Goal: Task Accomplishment & Management: Complete application form

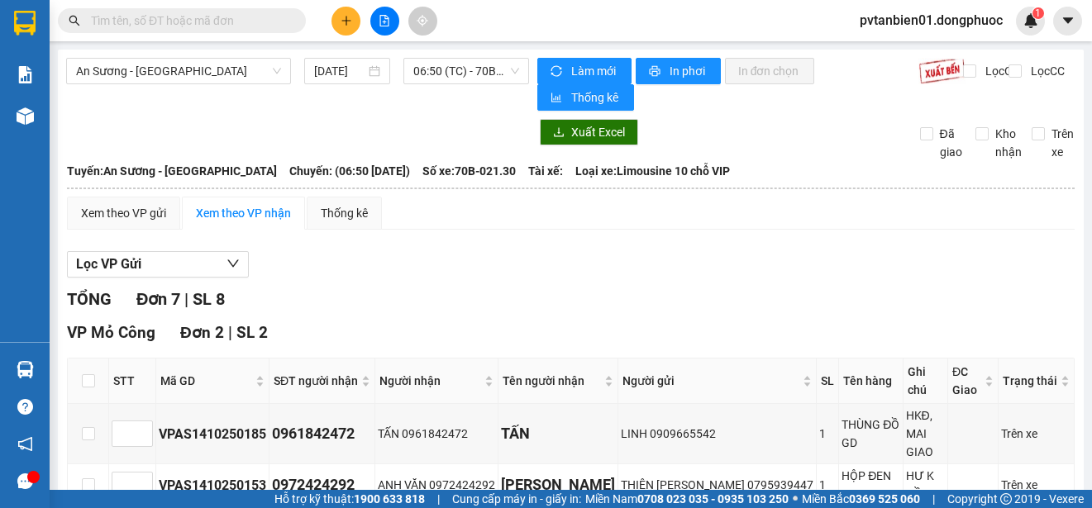
scroll to position [532, 0]
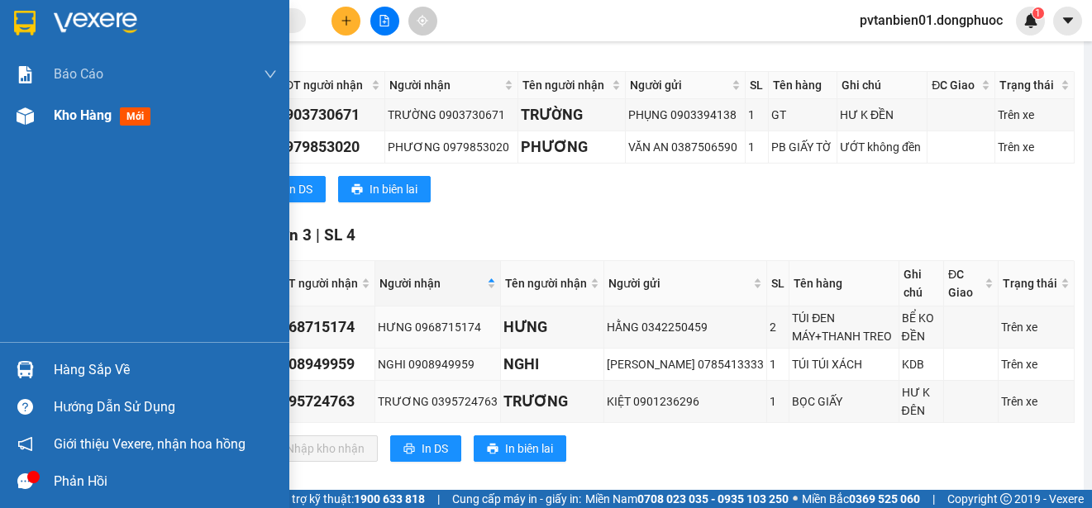
click at [36, 28] on img at bounding box center [24, 23] width 21 height 25
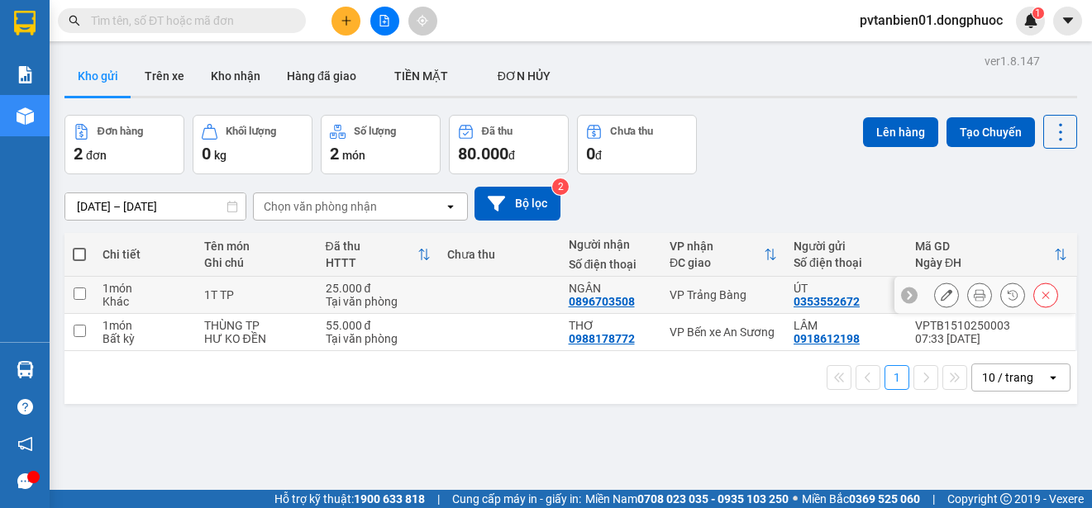
click at [277, 291] on div "1T TP" at bounding box center [256, 294] width 105 height 13
checkbox input "true"
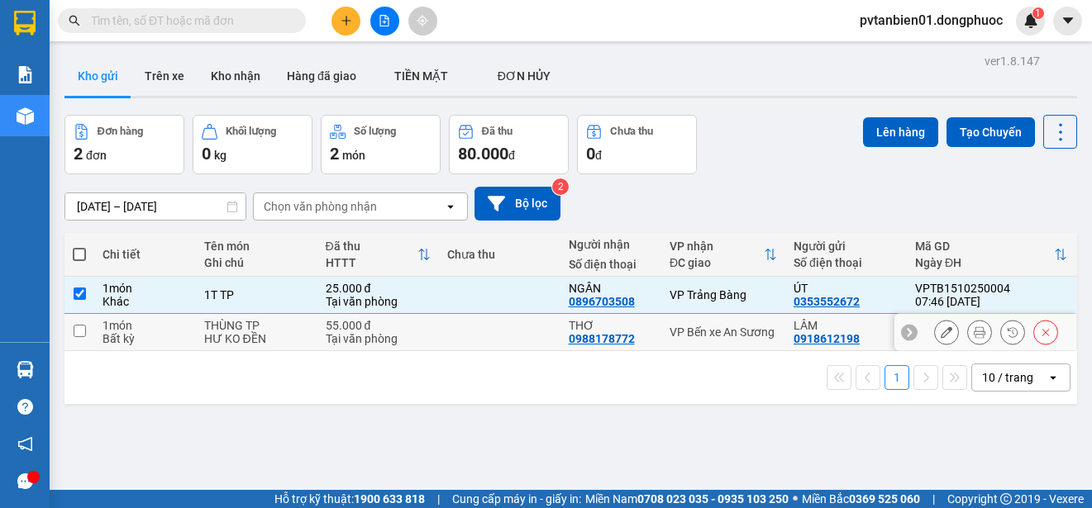
click at [285, 329] on div "THÙNG TP" at bounding box center [256, 325] width 105 height 13
checkbox input "true"
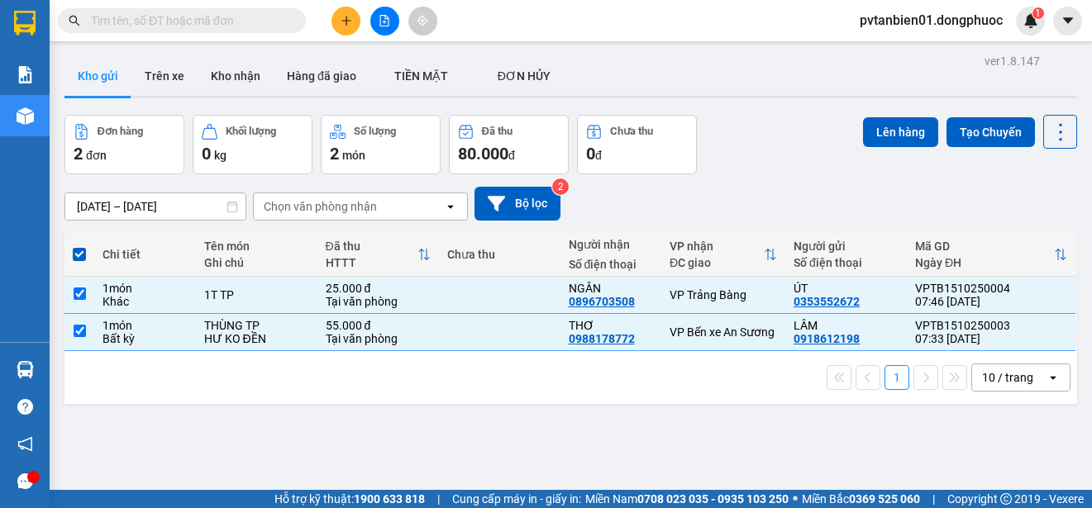
click at [850, 126] on div "Đơn hàng 2 đơn Khối lượng 0 kg Số lượng 2 món Đã thu 80.000 đ Chưa thu 0 đ Lên …" at bounding box center [570, 145] width 1012 height 60
click at [864, 132] on button "Lên hàng" at bounding box center [900, 132] width 75 height 30
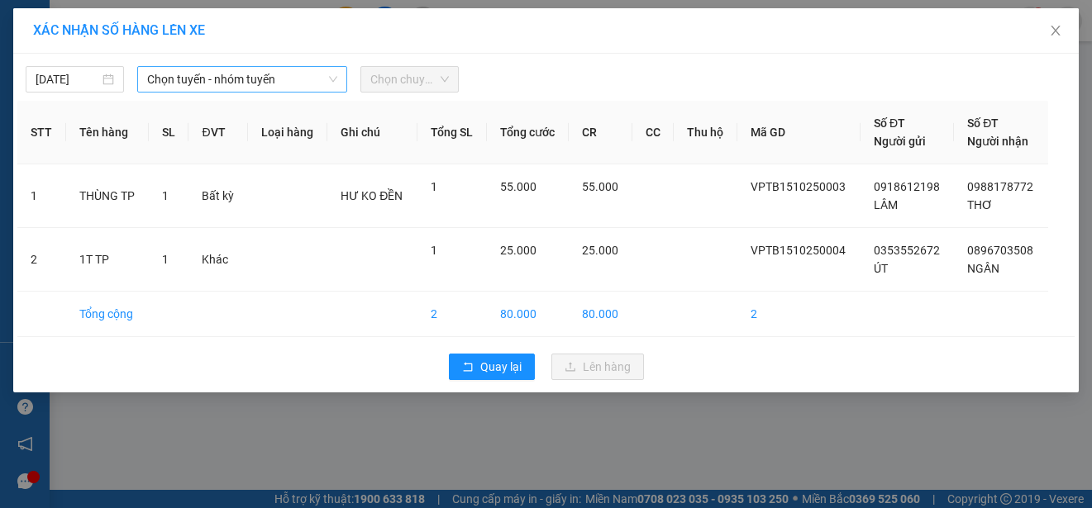
click at [225, 79] on span "Chọn tuyến - nhóm tuyến" at bounding box center [242, 79] width 190 height 25
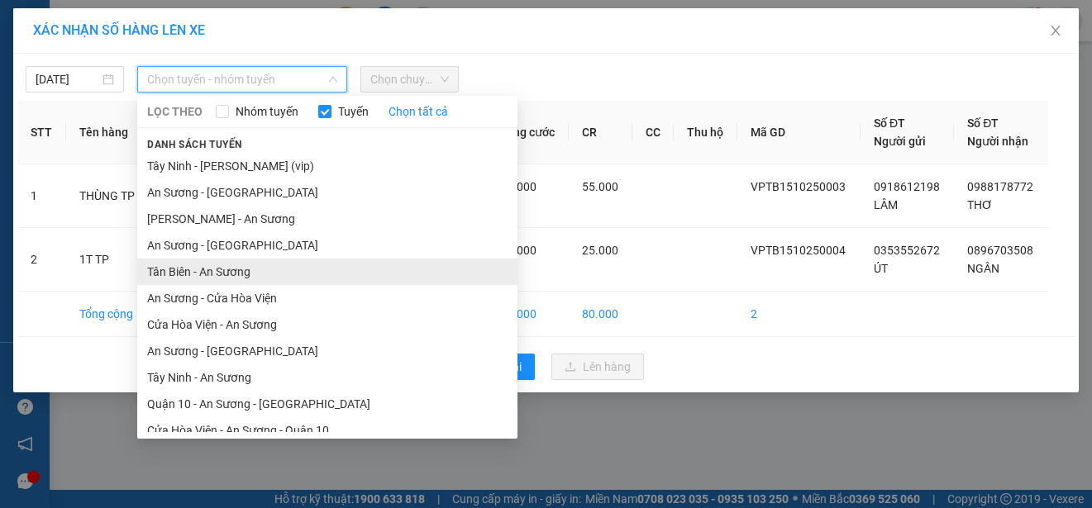
click at [236, 273] on li "Tân Biên - An Sương" at bounding box center [327, 272] width 380 height 26
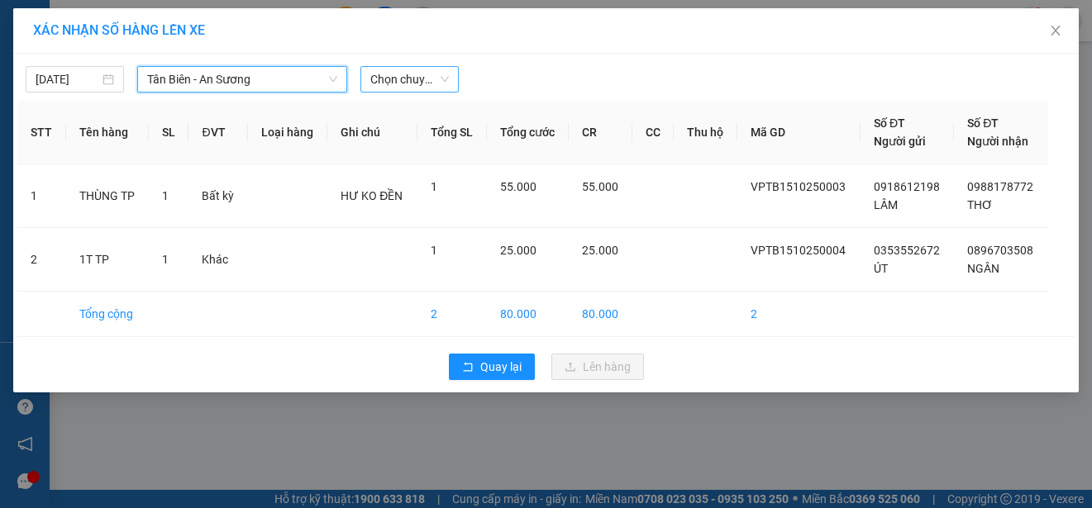
click at [393, 91] on span "Chọn chuyến" at bounding box center [409, 79] width 79 height 25
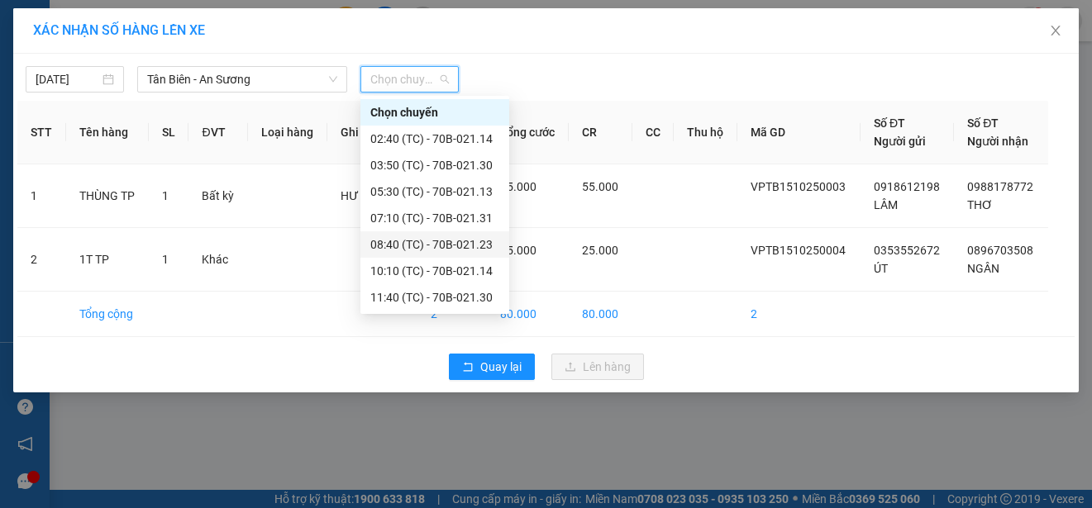
click at [461, 250] on div "08:40 (TC) - 70B-021.23" at bounding box center [434, 245] width 129 height 18
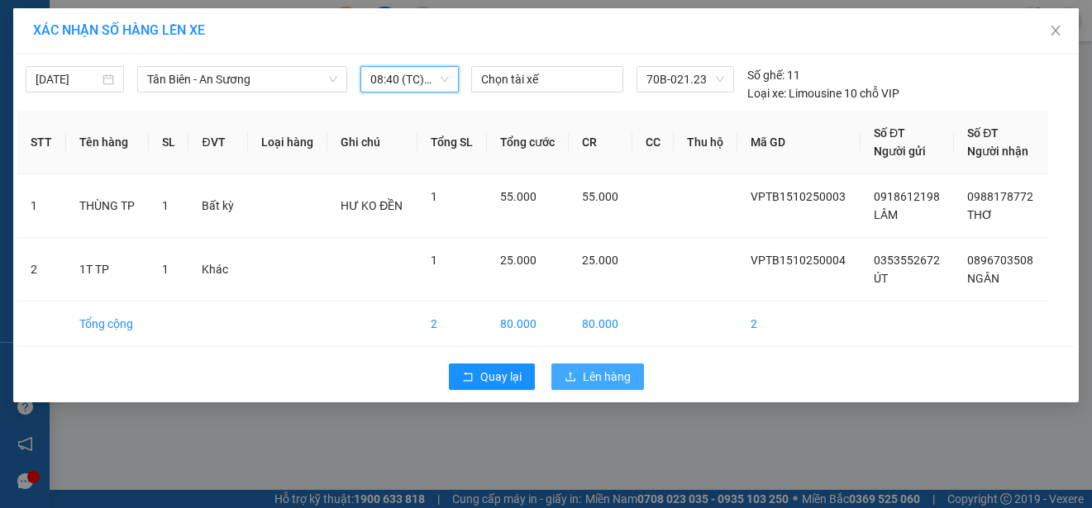
click at [584, 369] on span "Lên hàng" at bounding box center [607, 377] width 48 height 18
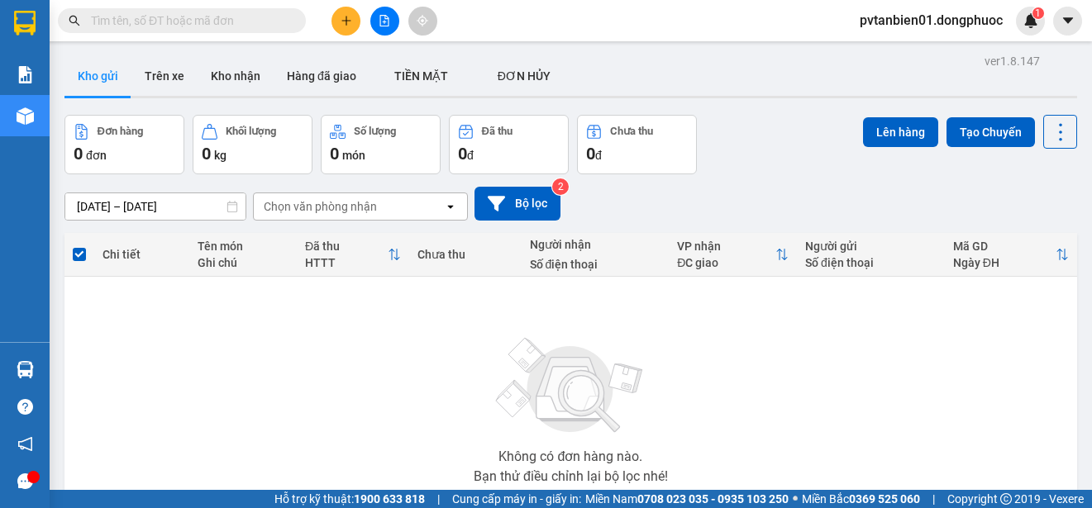
click at [201, 451] on div "Không có đơn hàng nào. Bạn thử điều chỉnh lại bộ lọc nhé!" at bounding box center [571, 406] width 996 height 248
click at [360, 24] on div at bounding box center [384, 21] width 124 height 29
click at [346, 26] on icon "plus" at bounding box center [346, 21] width 12 height 12
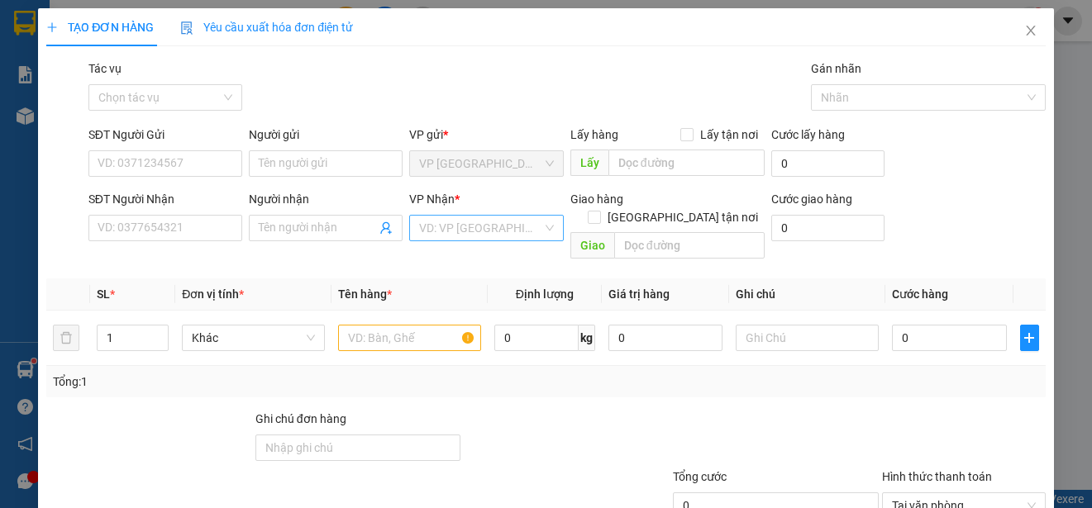
click at [476, 222] on input "search" at bounding box center [480, 228] width 122 height 25
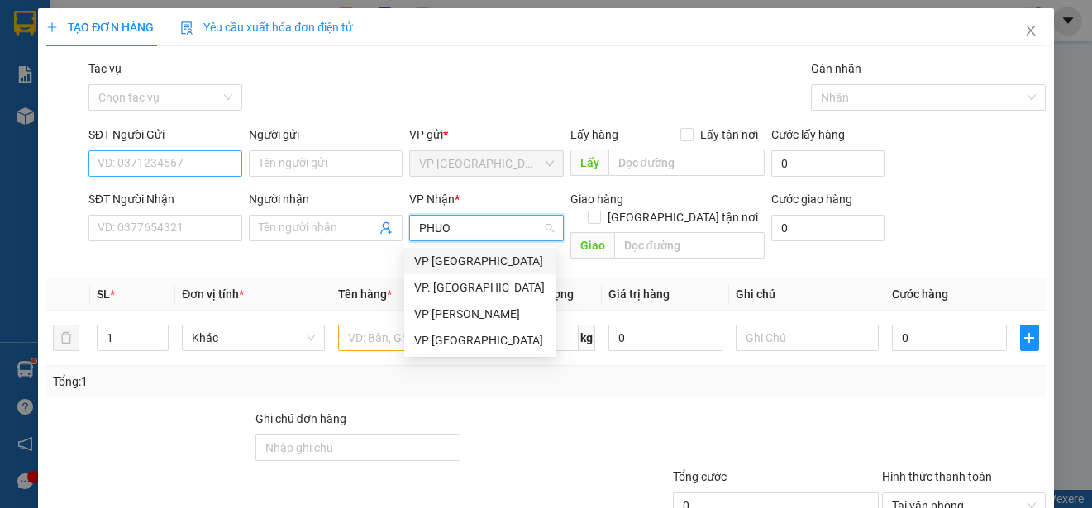
type input "PHUO"
click at [181, 155] on input "SĐT Người Gửi" at bounding box center [165, 163] width 154 height 26
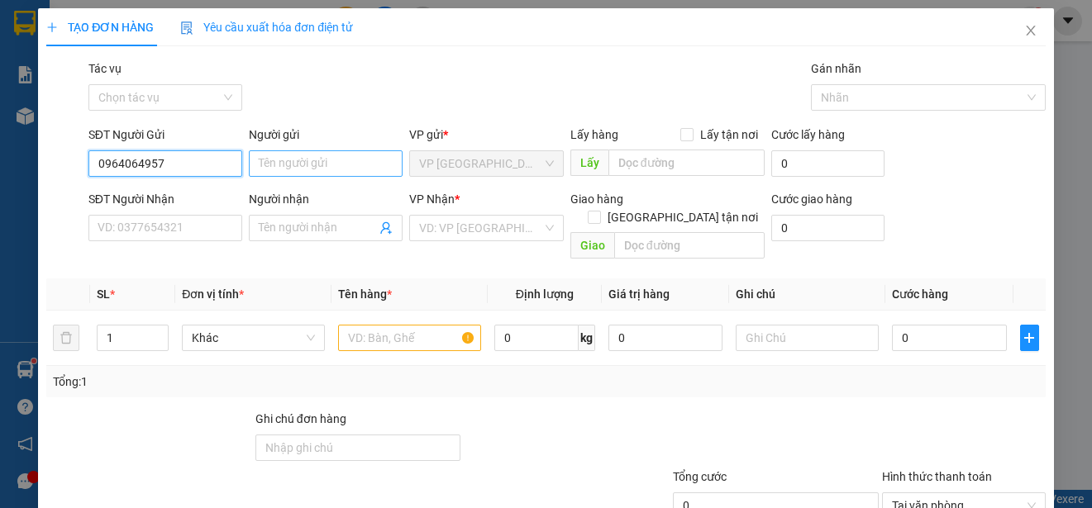
type input "0964064957"
click at [269, 166] on input "Người gửi" at bounding box center [326, 163] width 154 height 26
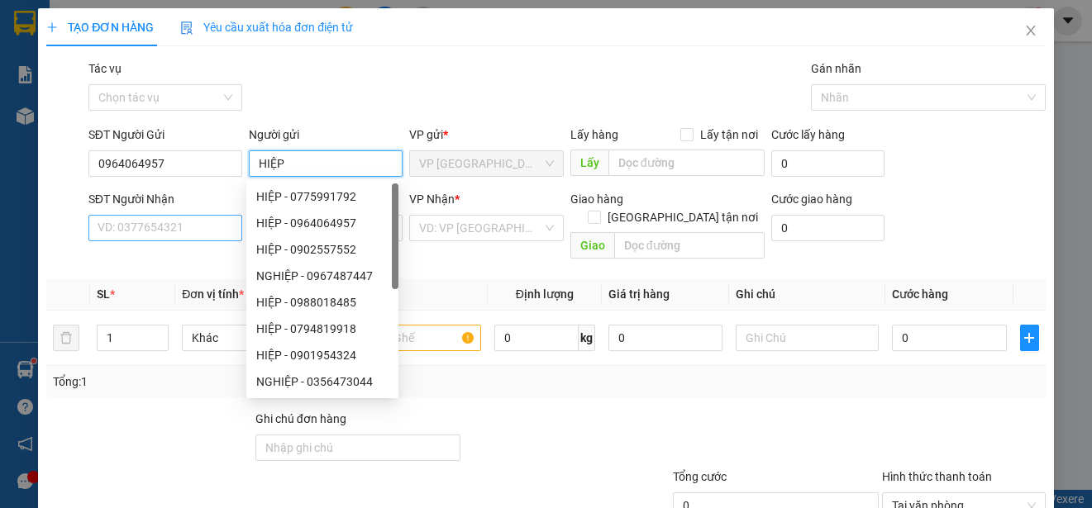
type input "HIỆP"
click at [171, 215] on input "SĐT Người Nhận" at bounding box center [165, 228] width 154 height 26
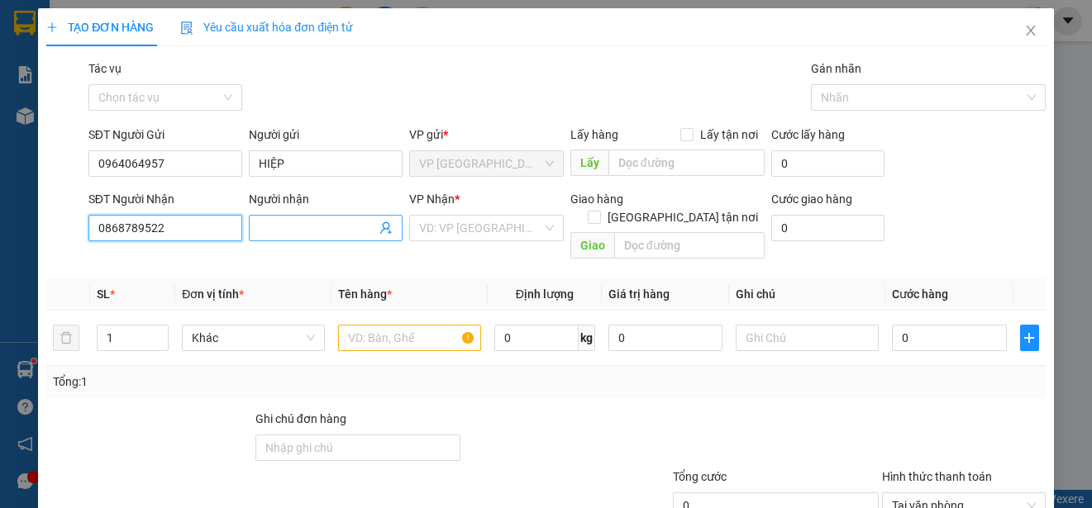
type input "0868789522"
click at [269, 231] on input "Người nhận" at bounding box center [317, 228] width 117 height 18
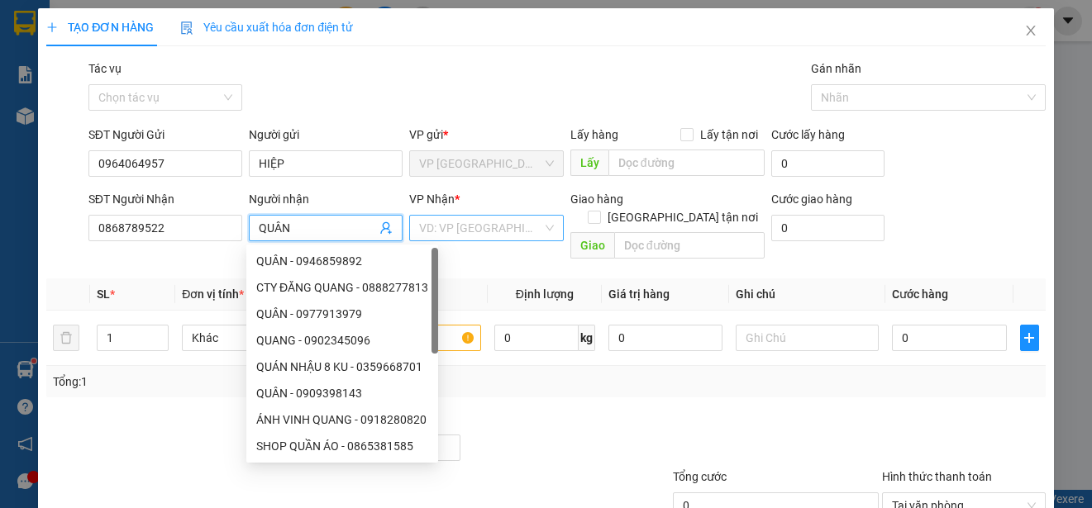
type input "QUÂN"
click at [492, 228] on input "search" at bounding box center [480, 228] width 122 height 25
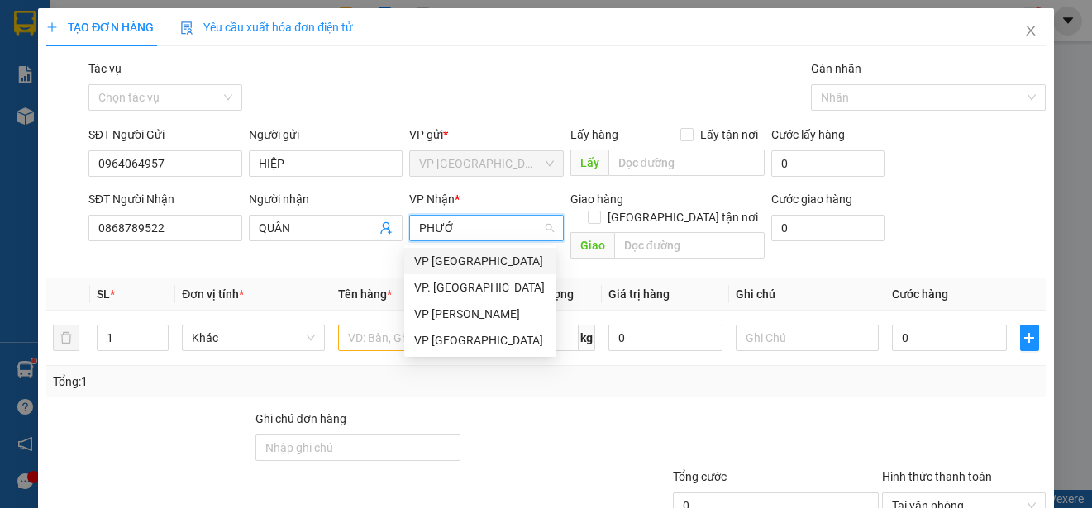
type input "PHƯỚC"
click at [472, 256] on div "VP [GEOGRAPHIC_DATA]" at bounding box center [480, 261] width 132 height 18
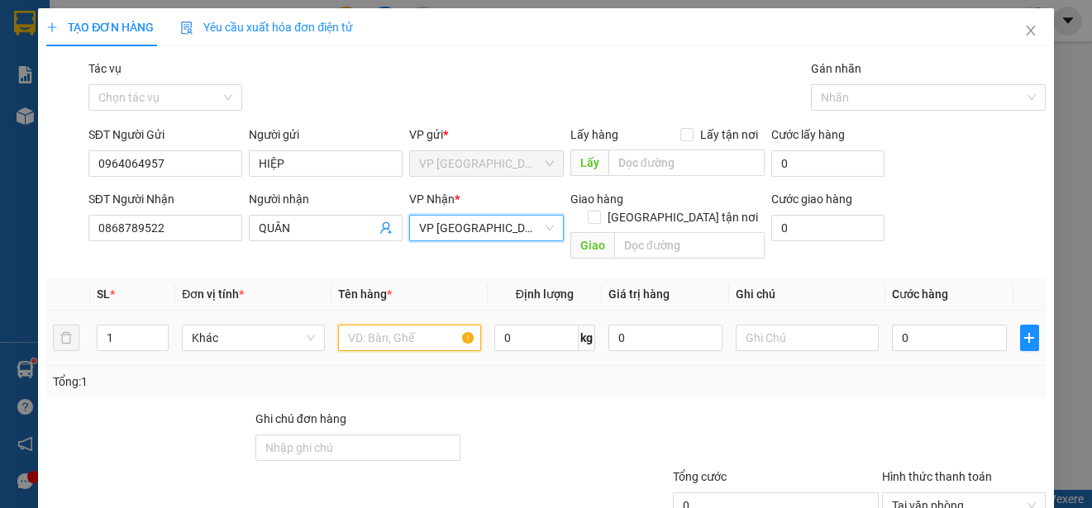
click at [390, 325] on input "text" at bounding box center [409, 338] width 143 height 26
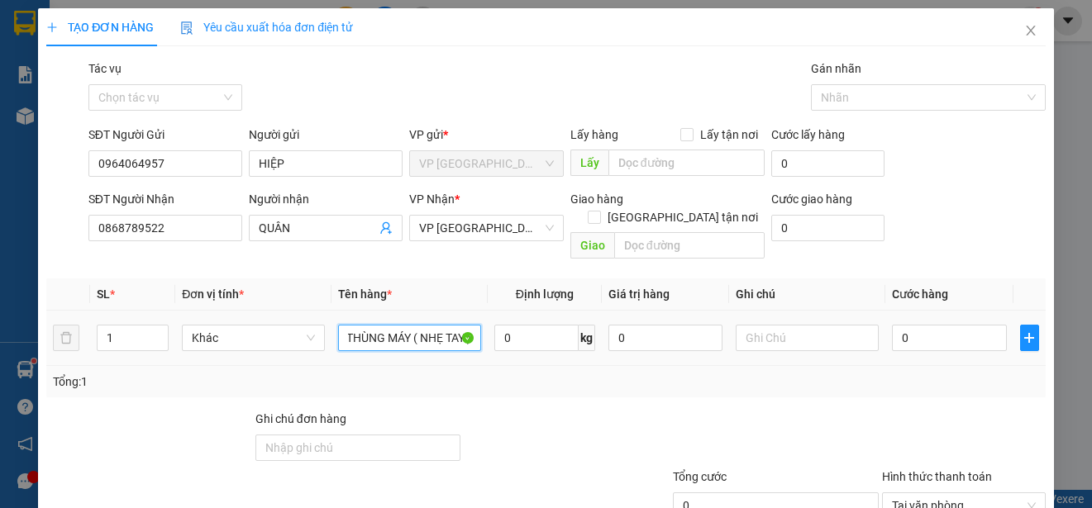
scroll to position [0, 15]
type input "1 THÙNG MÁY ( NHẸ TAY )"
click at [902, 326] on input "0" at bounding box center [949, 338] width 115 height 26
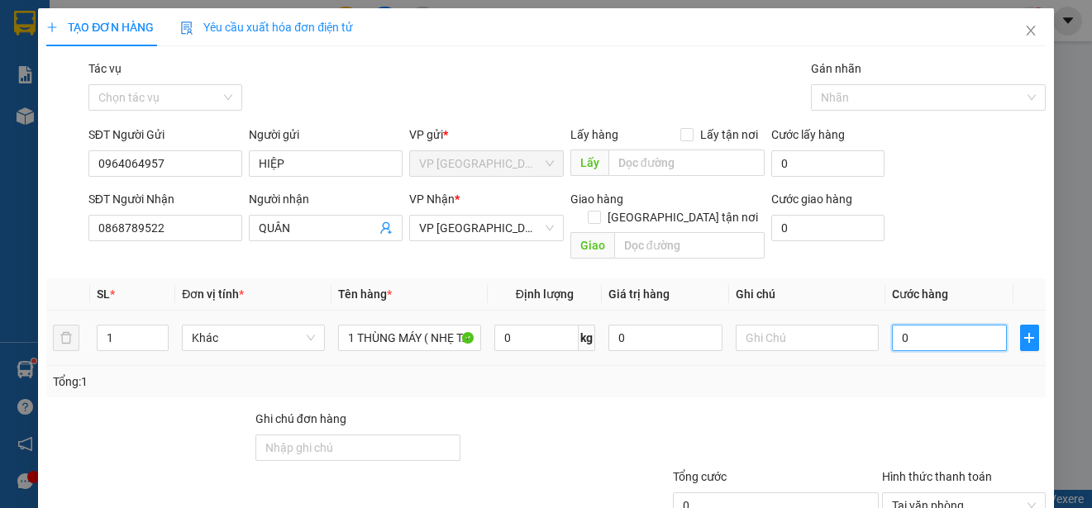
type input "5"
type input "55"
click at [872, 373] on div "Tổng: 1" at bounding box center [546, 382] width 986 height 18
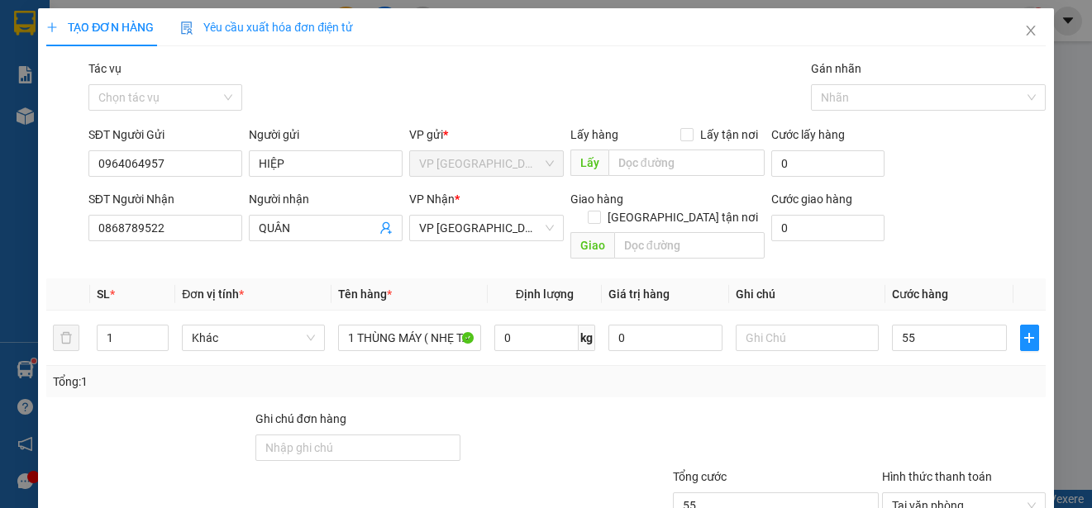
type input "55.000"
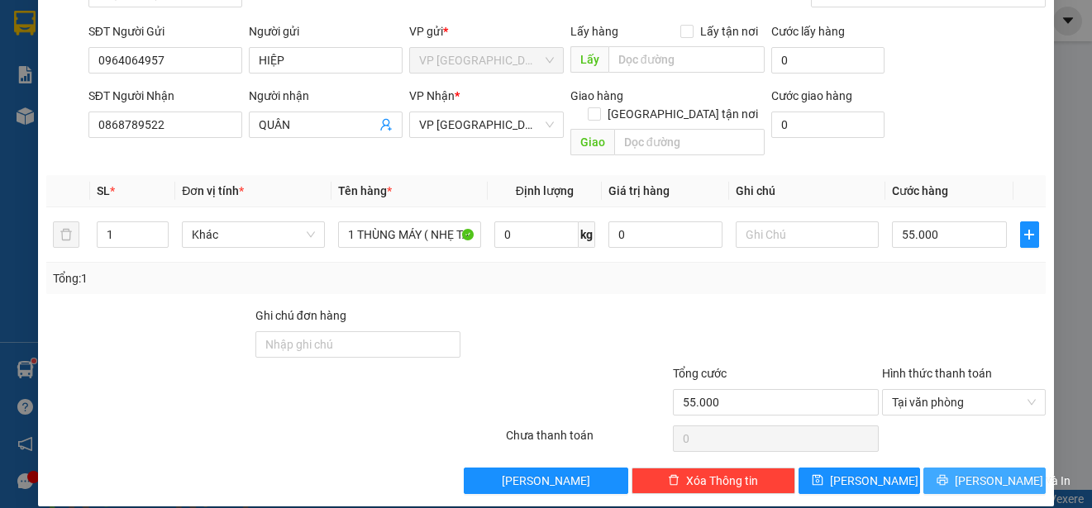
click at [961, 472] on span "[PERSON_NAME] và In" at bounding box center [1013, 481] width 116 height 18
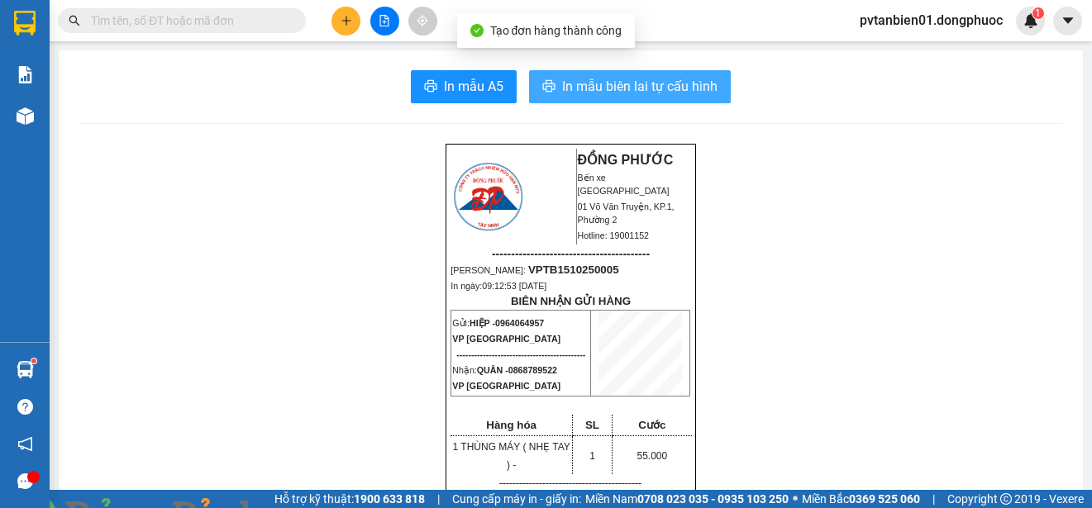
click at [647, 100] on button "In mẫu biên lai tự cấu hình" at bounding box center [630, 86] width 202 height 33
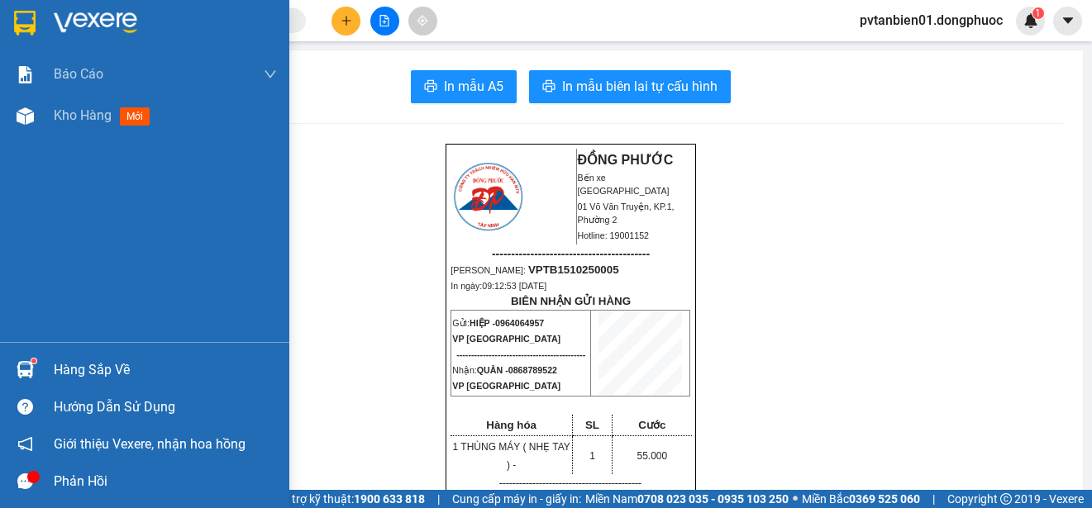
click at [29, 22] on img at bounding box center [24, 23] width 21 height 25
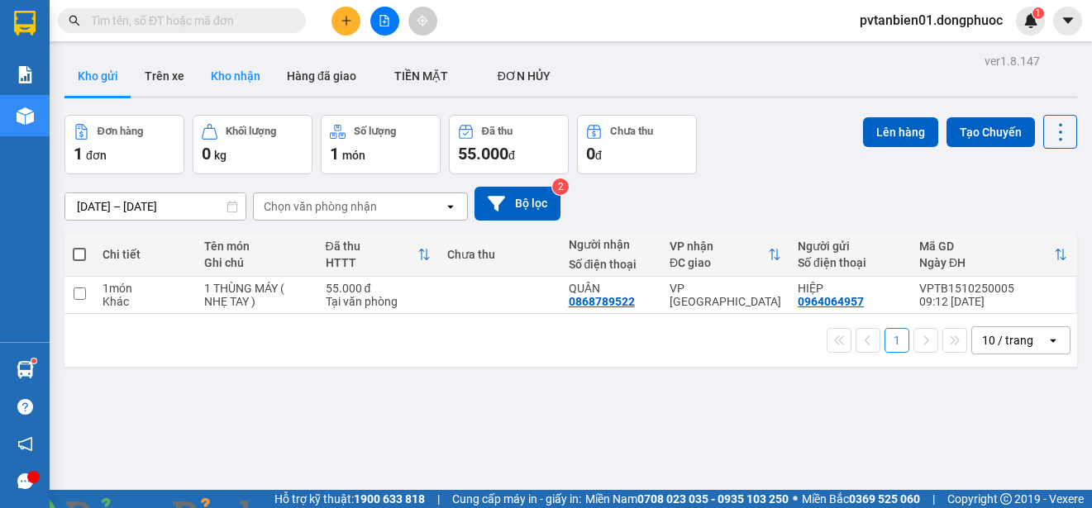
click at [236, 71] on button "Kho nhận" at bounding box center [236, 76] width 76 height 40
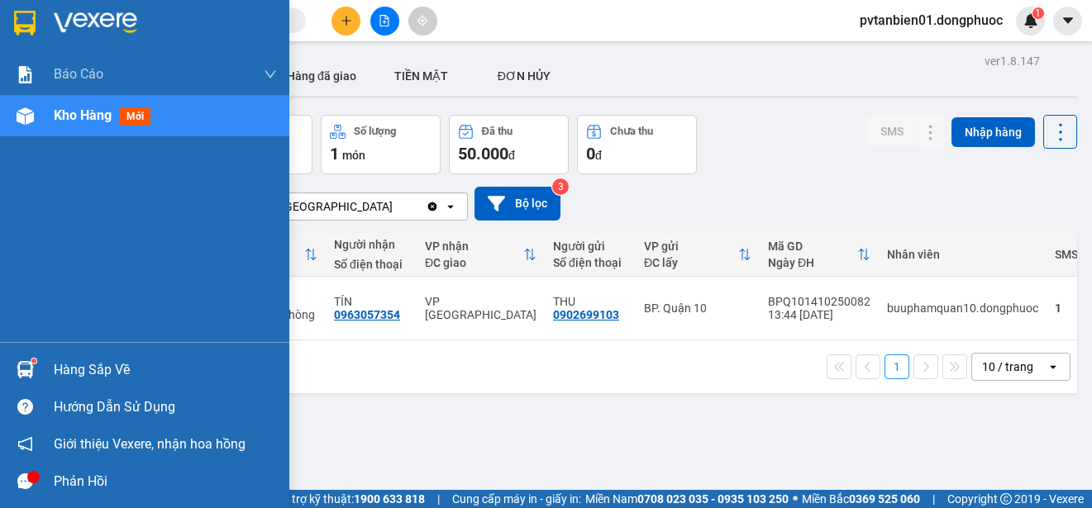
click at [26, 374] on img at bounding box center [25, 369] width 17 height 17
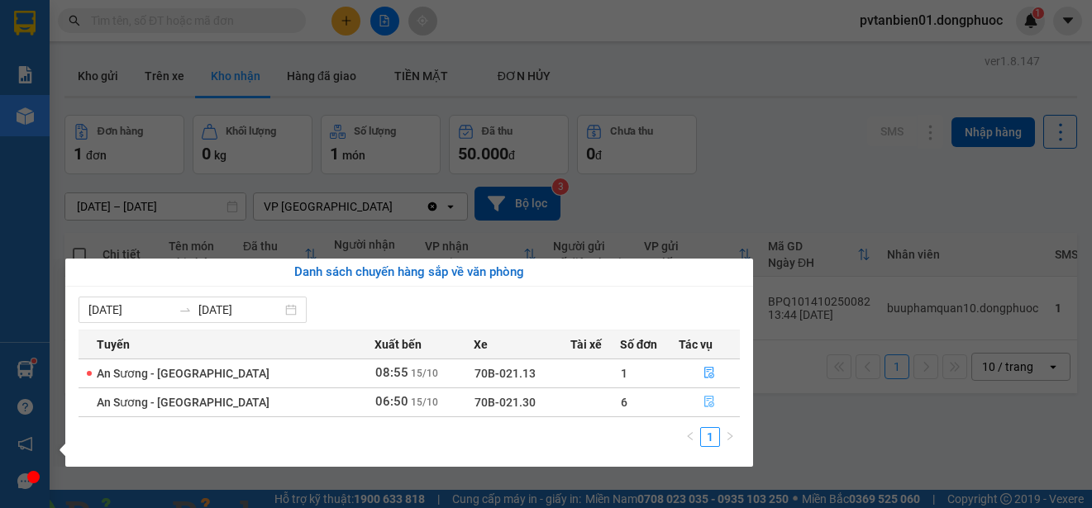
click at [703, 397] on icon "file-done" at bounding box center [709, 402] width 12 height 12
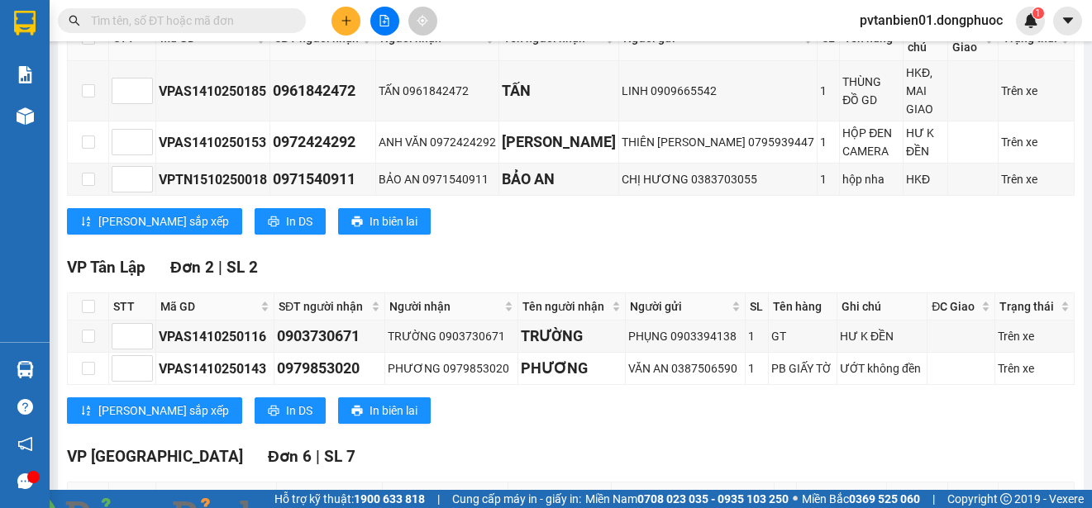
scroll to position [674, 0]
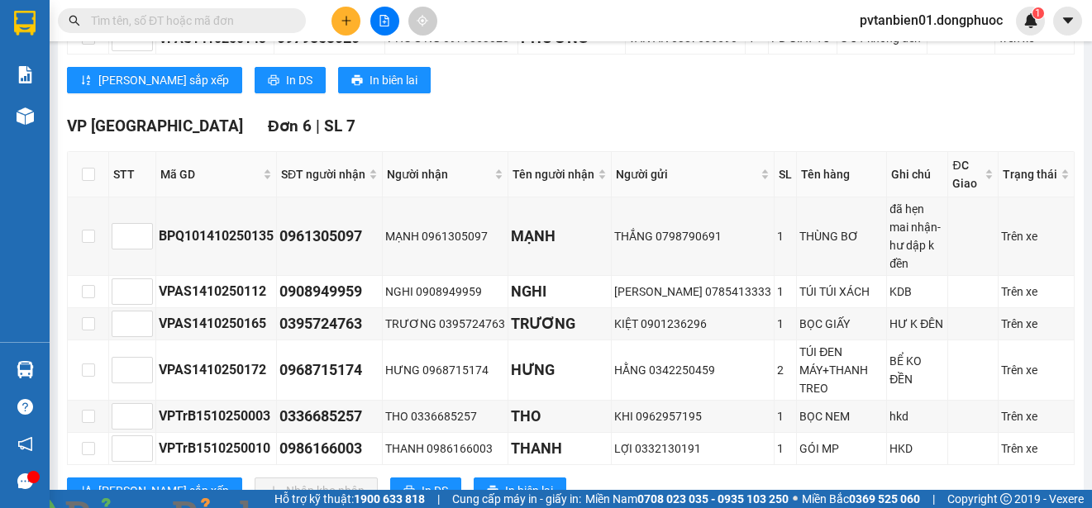
click at [304, 507] on span at bounding box center [284, 518] width 40 height 17
click at [304, 507] on img at bounding box center [299, 518] width 10 height 10
click at [91, 230] on input "checkbox" at bounding box center [88, 236] width 13 height 13
checkbox input "true"
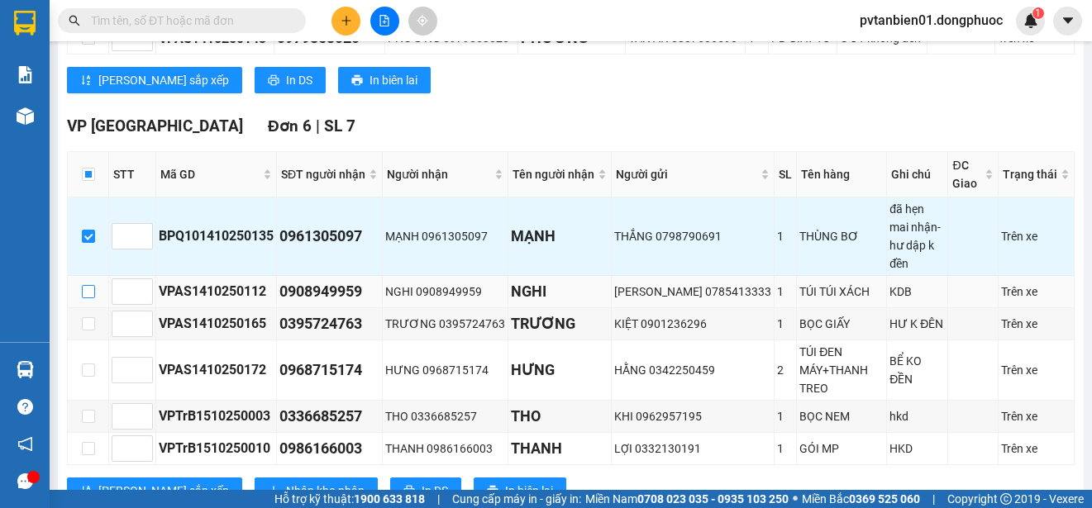
click at [93, 285] on input "checkbox" at bounding box center [88, 291] width 13 height 13
checkbox input "true"
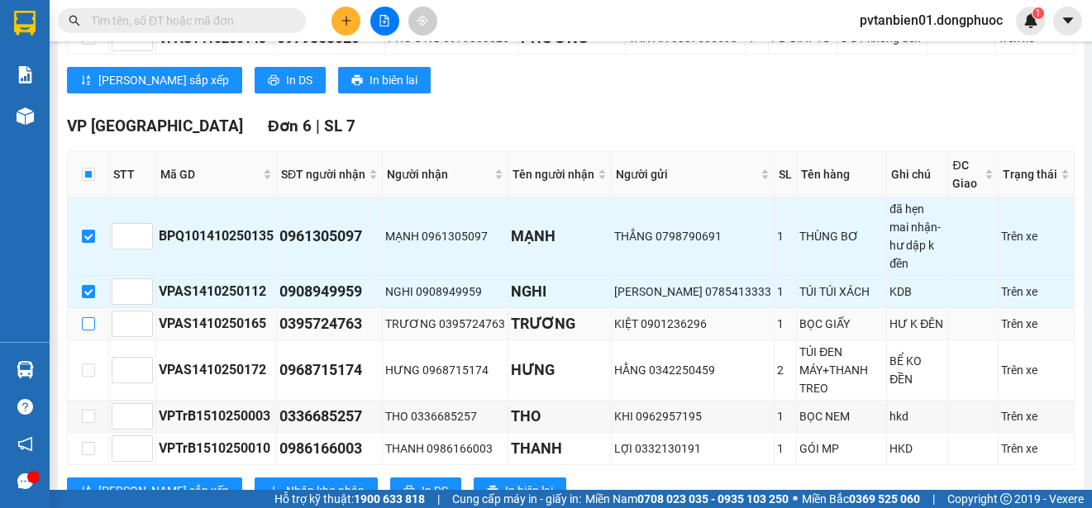
click at [92, 317] on input "checkbox" at bounding box center [88, 323] width 13 height 13
checkbox input "true"
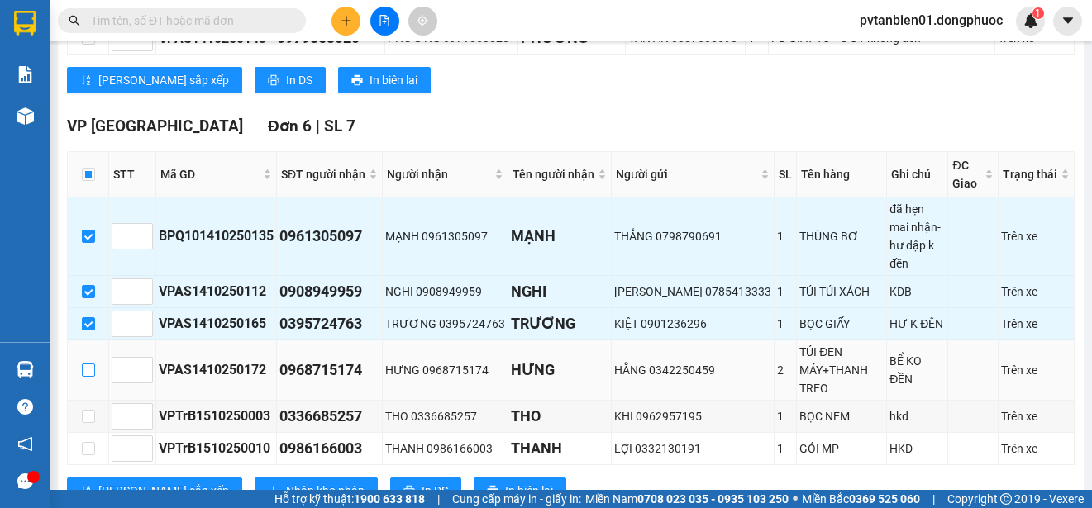
click at [84, 364] on input "checkbox" at bounding box center [88, 370] width 13 height 13
checkbox input "true"
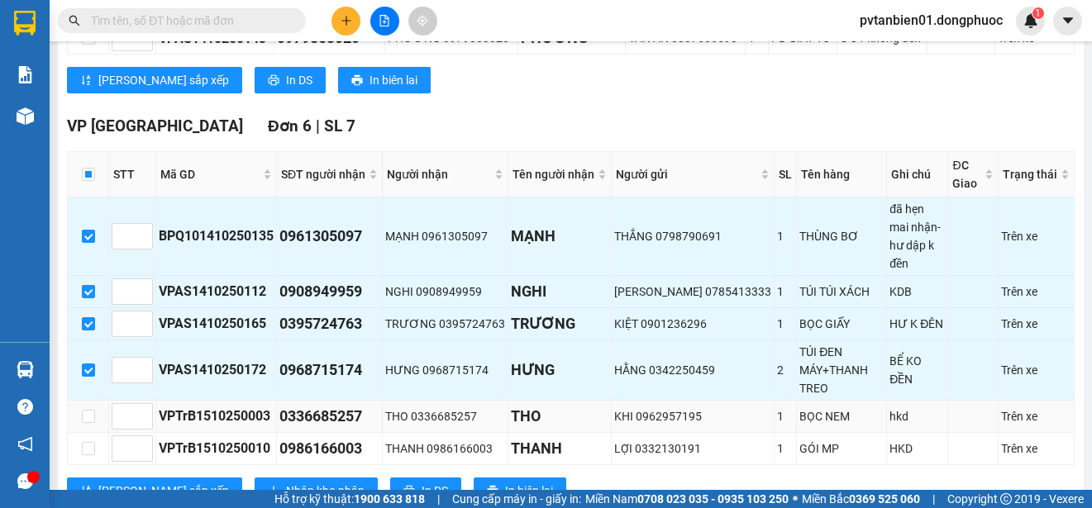
click at [79, 401] on td at bounding box center [88, 417] width 41 height 32
click at [86, 410] on input "checkbox" at bounding box center [88, 416] width 13 height 13
checkbox input "true"
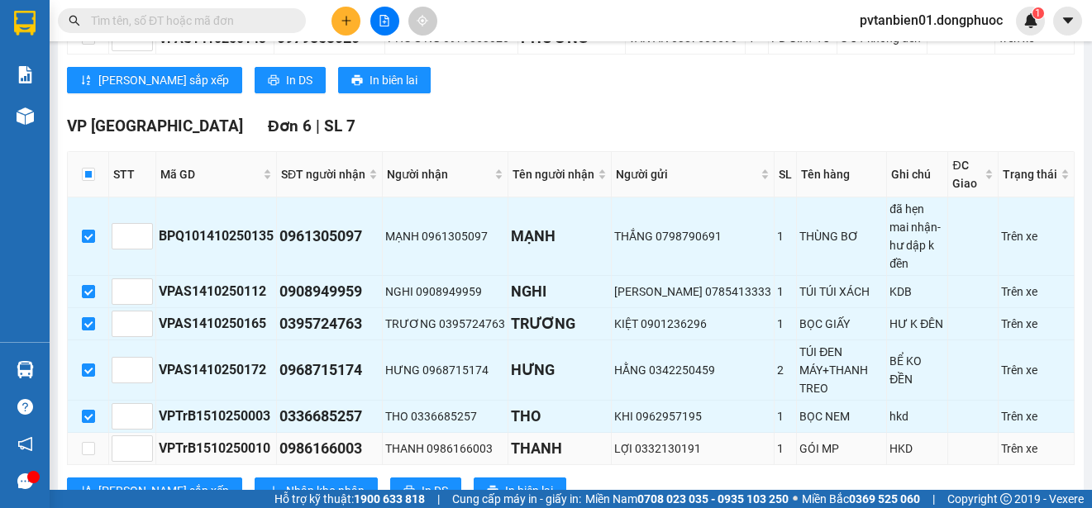
click at [95, 433] on td at bounding box center [88, 449] width 41 height 32
click at [88, 442] on input "checkbox" at bounding box center [88, 448] width 13 height 13
checkbox input "true"
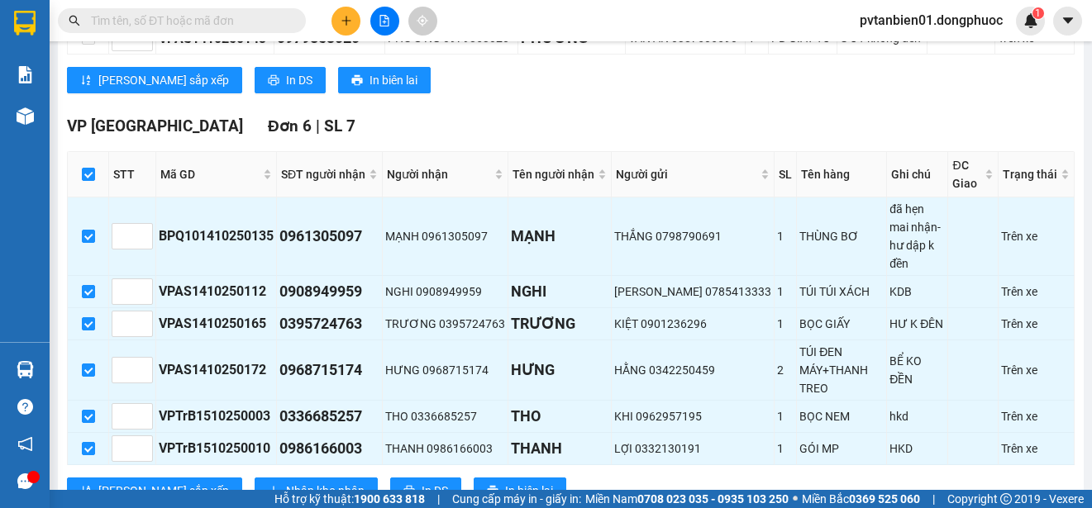
click at [485, 114] on div "VP [GEOGRAPHIC_DATA] 6 | SL 7" at bounding box center [570, 126] width 1007 height 25
click at [286, 482] on span "Nhập kho nhận" at bounding box center [325, 491] width 79 height 18
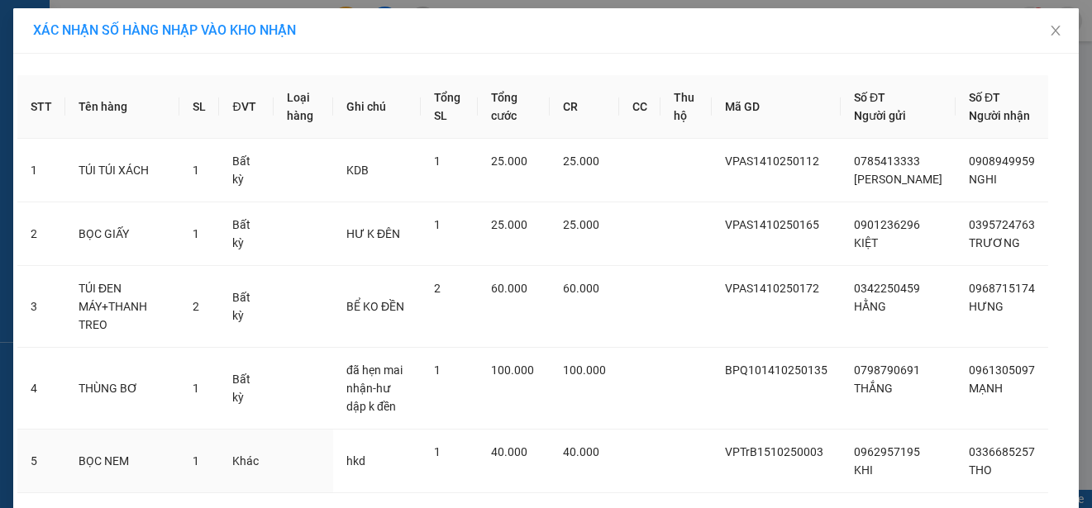
scroll to position [169, 0]
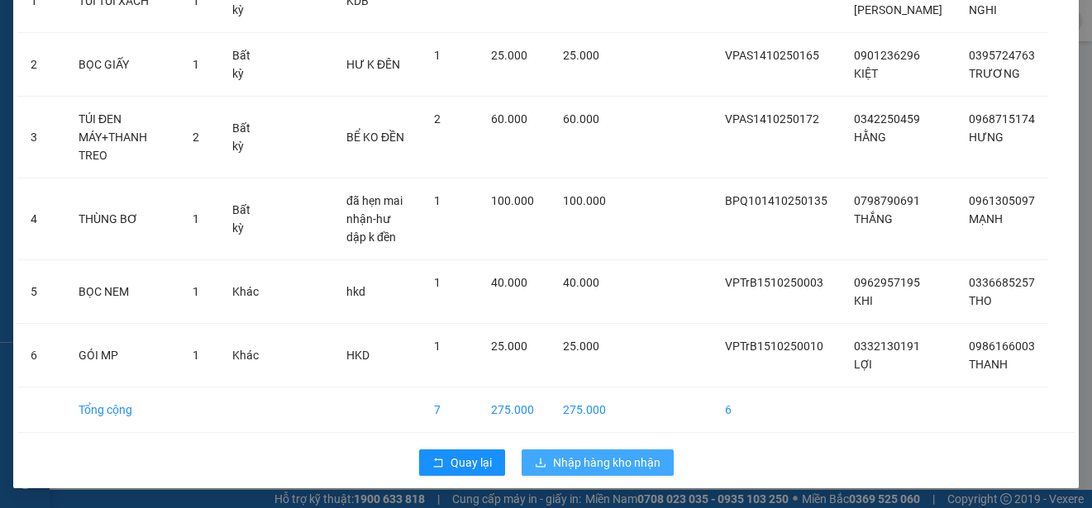
click at [605, 464] on span "Nhập hàng kho nhận" at bounding box center [606, 463] width 107 height 18
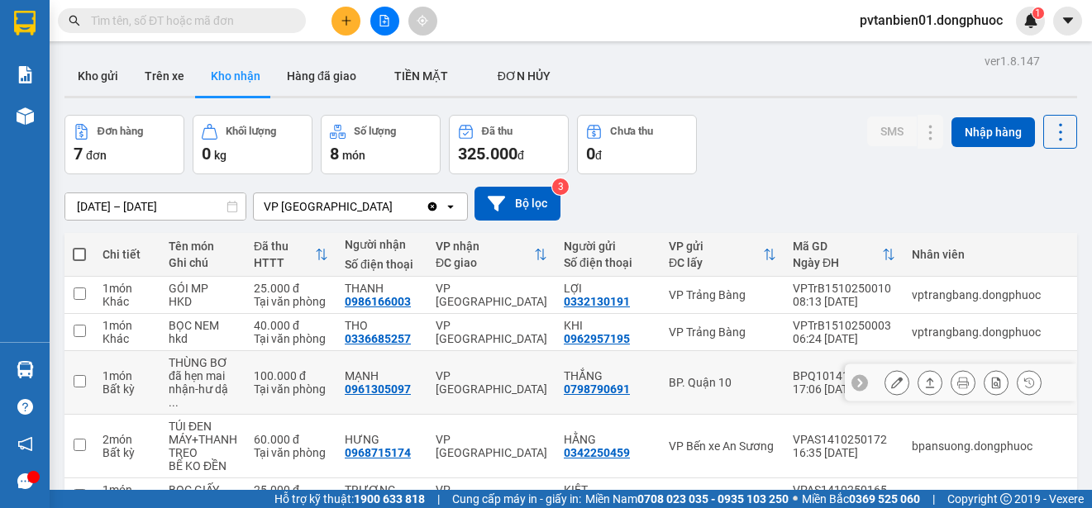
scroll to position [174, 0]
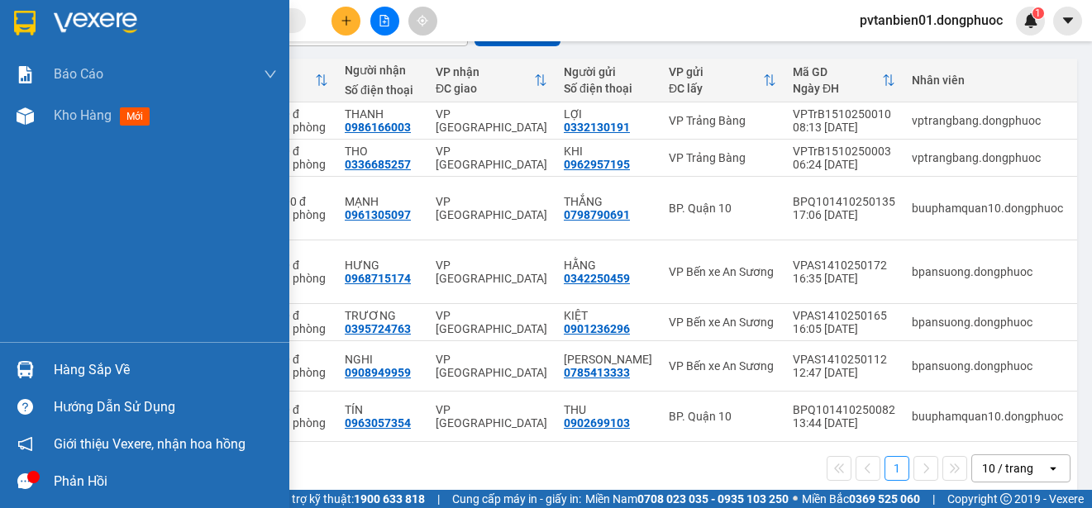
click at [31, 364] on img at bounding box center [25, 369] width 17 height 17
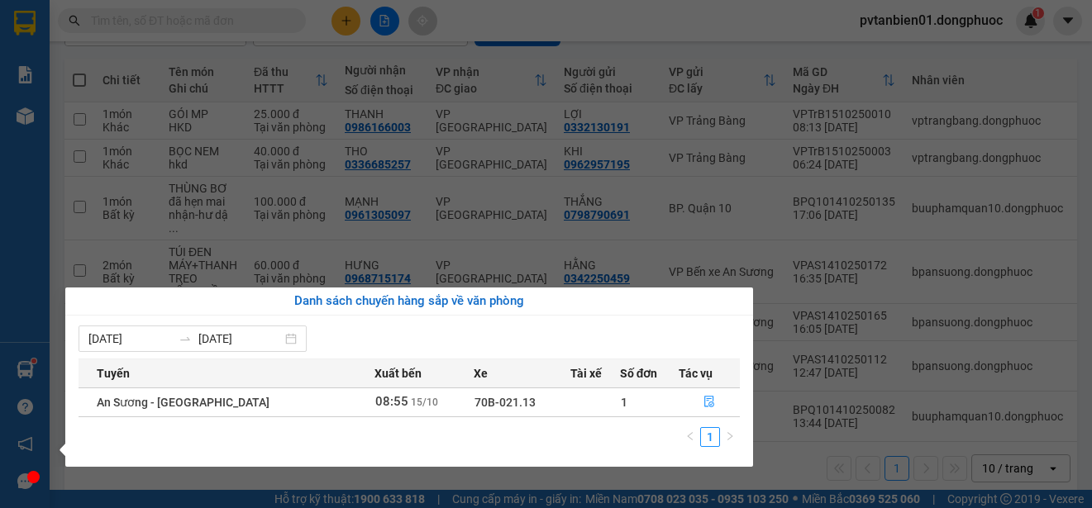
click at [448, 221] on section "Kết quả tìm kiếm ( 0 ) Bộ lọc Ngày tạo đơn gần nhất No Data pvtanbien01.dongphu…" at bounding box center [546, 254] width 1092 height 508
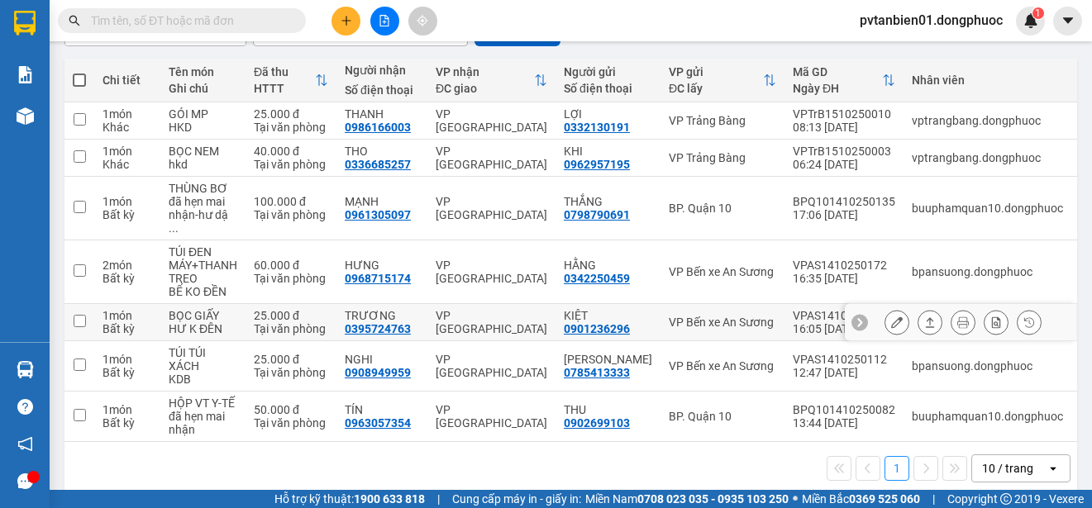
click at [500, 309] on div "VP [GEOGRAPHIC_DATA]" at bounding box center [492, 322] width 112 height 26
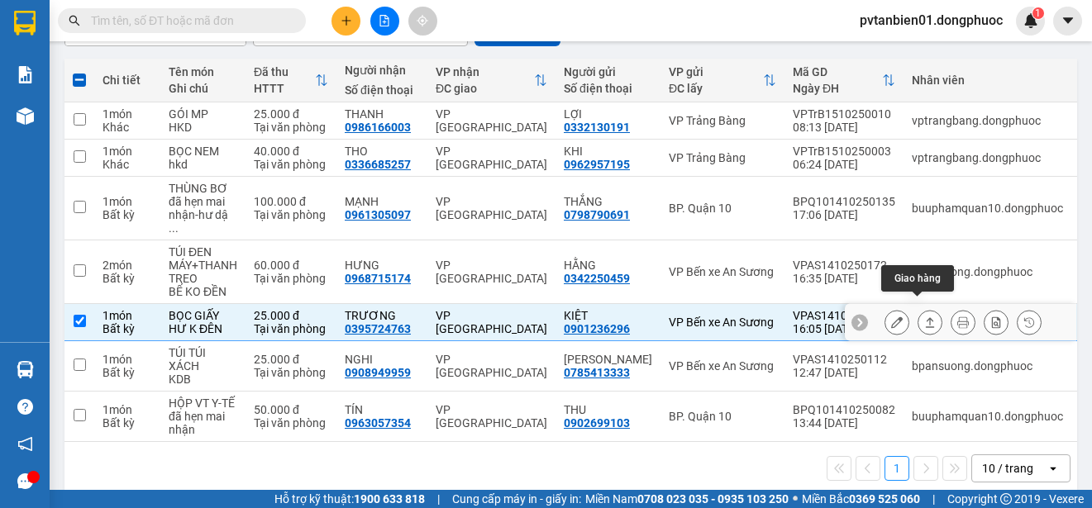
click at [924, 317] on icon at bounding box center [930, 323] width 12 height 12
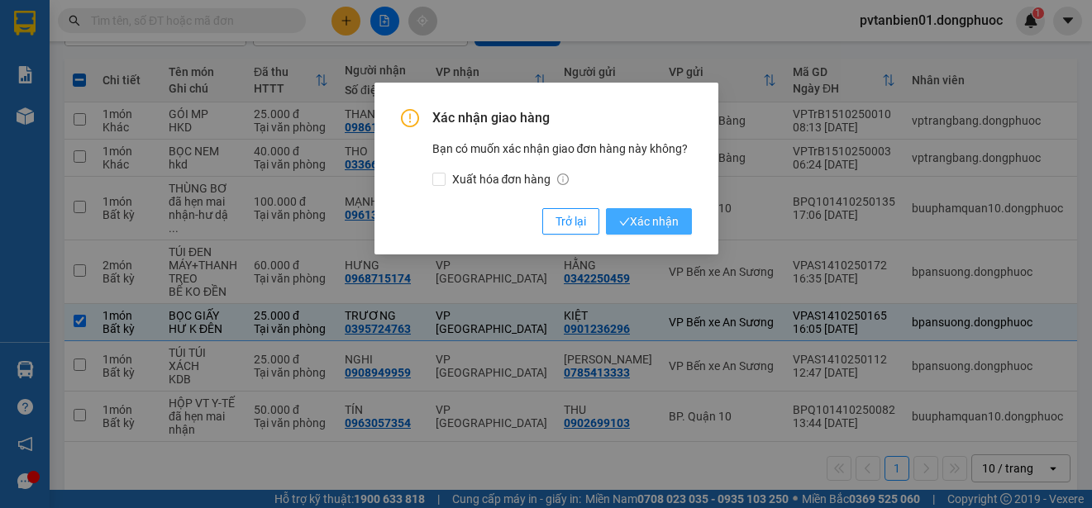
click at [659, 221] on span "Xác nhận" at bounding box center [649, 221] width 60 height 18
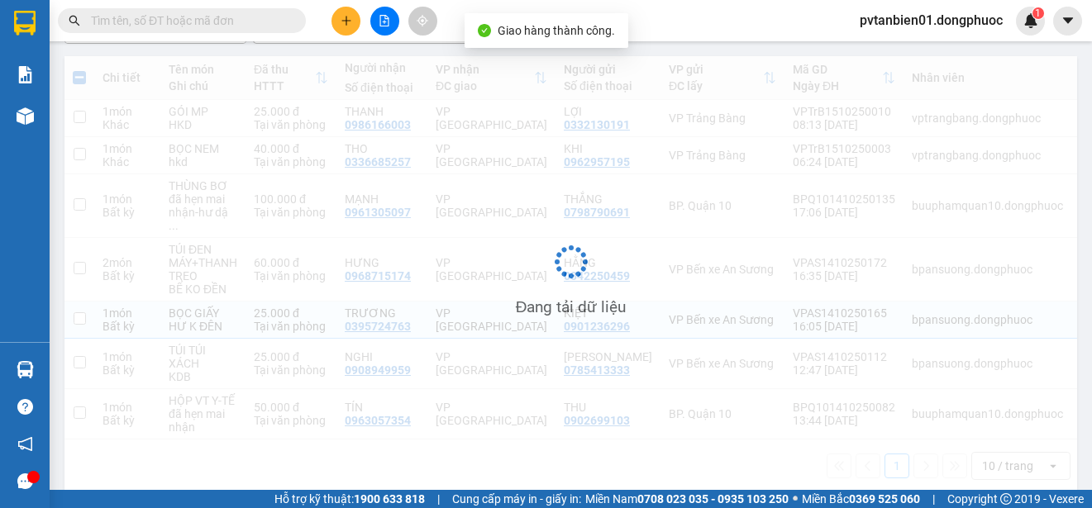
checkbox input "false"
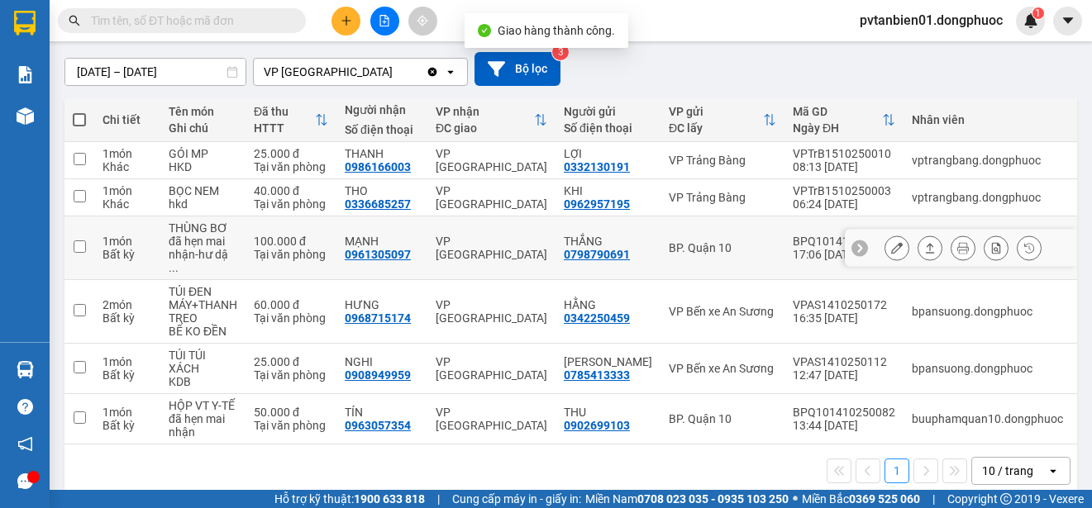
scroll to position [137, 0]
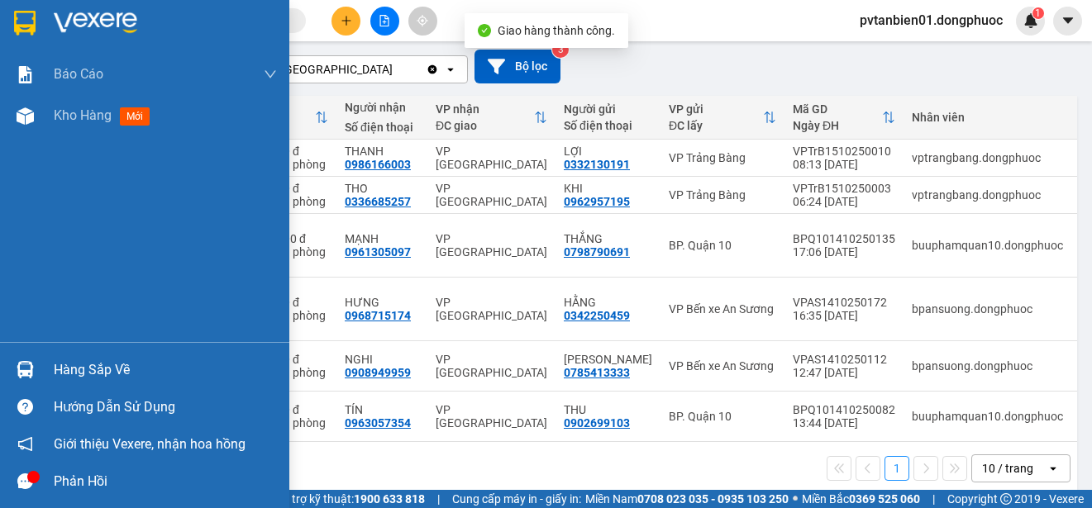
click at [72, 378] on div "Hàng sắp về" at bounding box center [165, 370] width 223 height 25
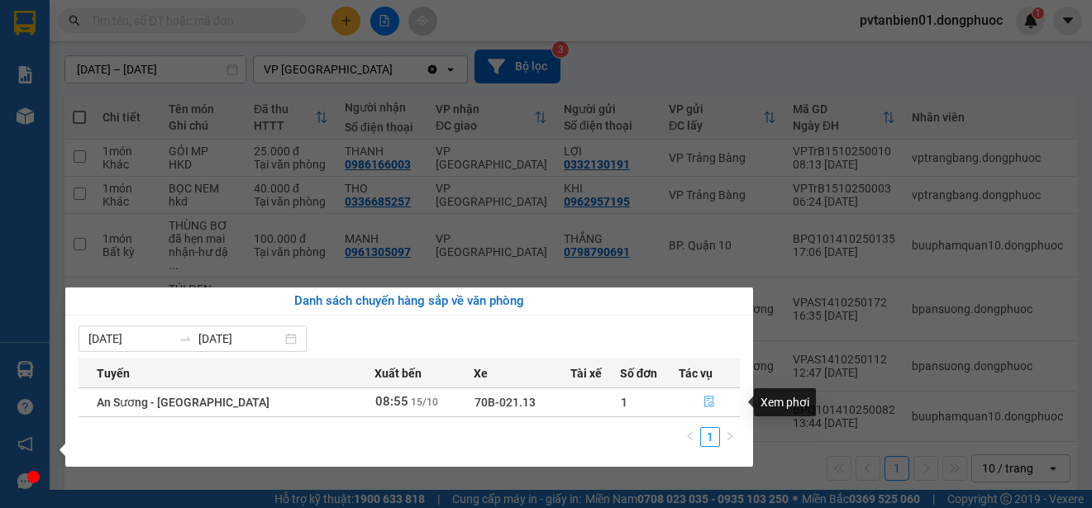
click at [708, 403] on icon "file-done" at bounding box center [709, 402] width 12 height 12
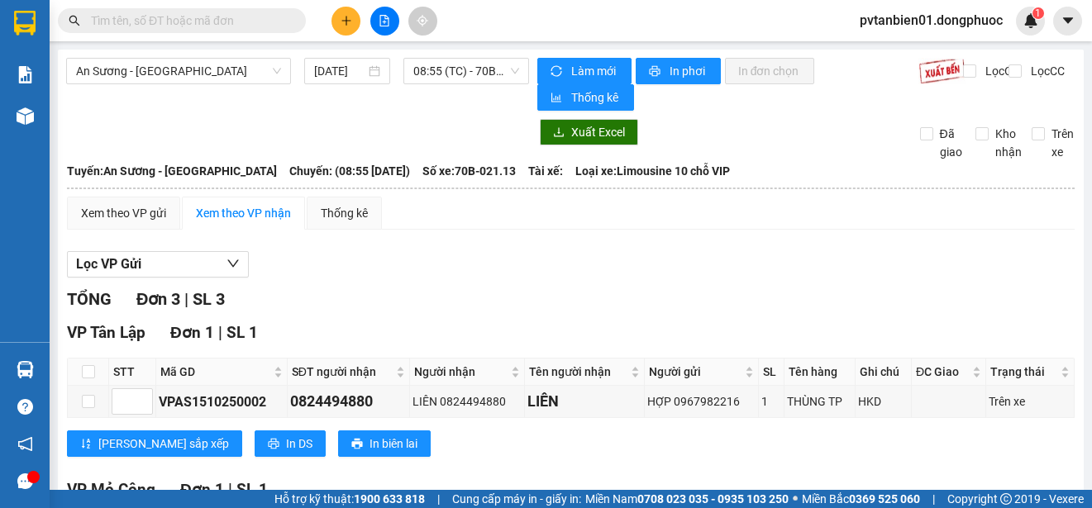
scroll to position [327, 0]
